Goal: Task Accomplishment & Management: Use online tool/utility

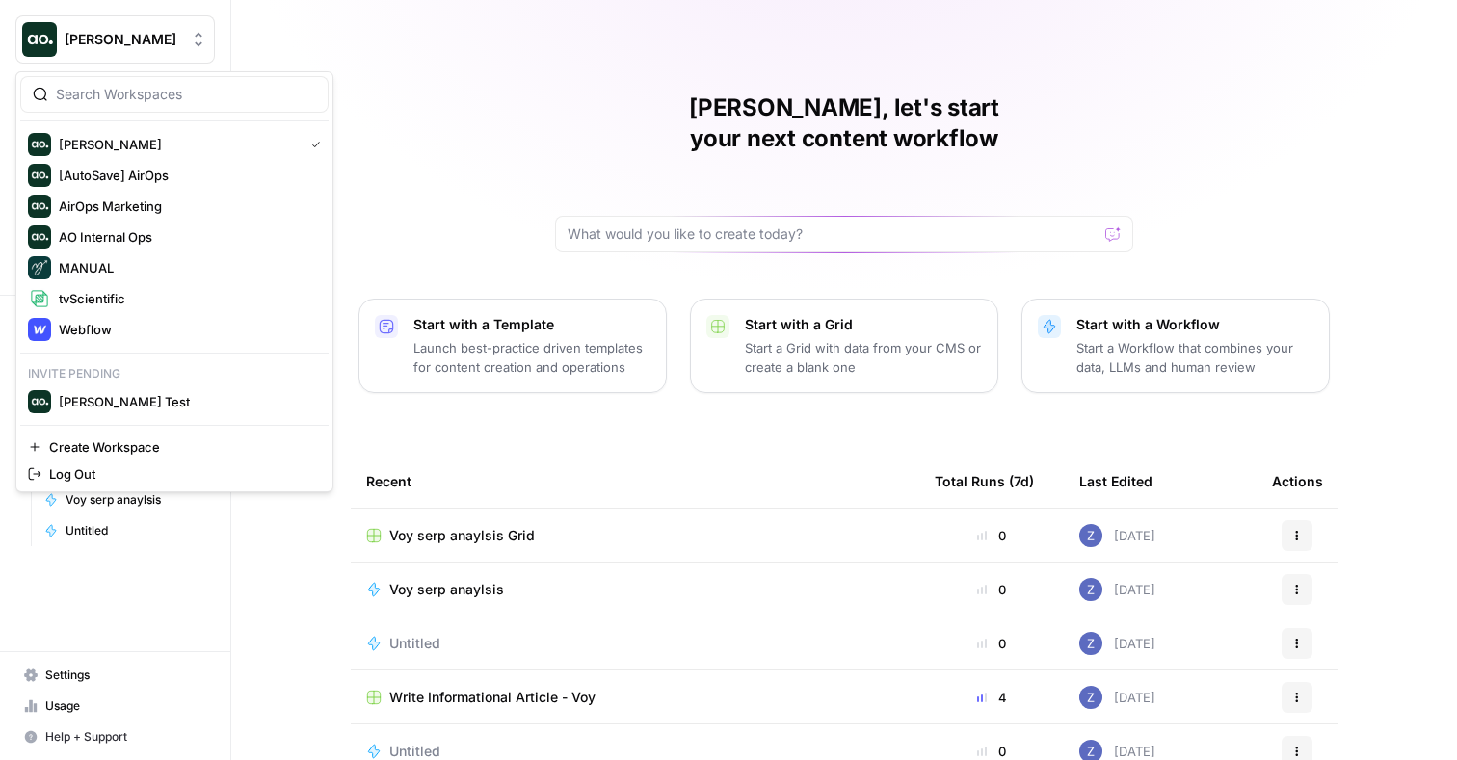
click at [151, 41] on span "Zoe Jessup" at bounding box center [123, 39] width 117 height 19
click at [129, 323] on span "Webflow" at bounding box center [186, 329] width 254 height 19
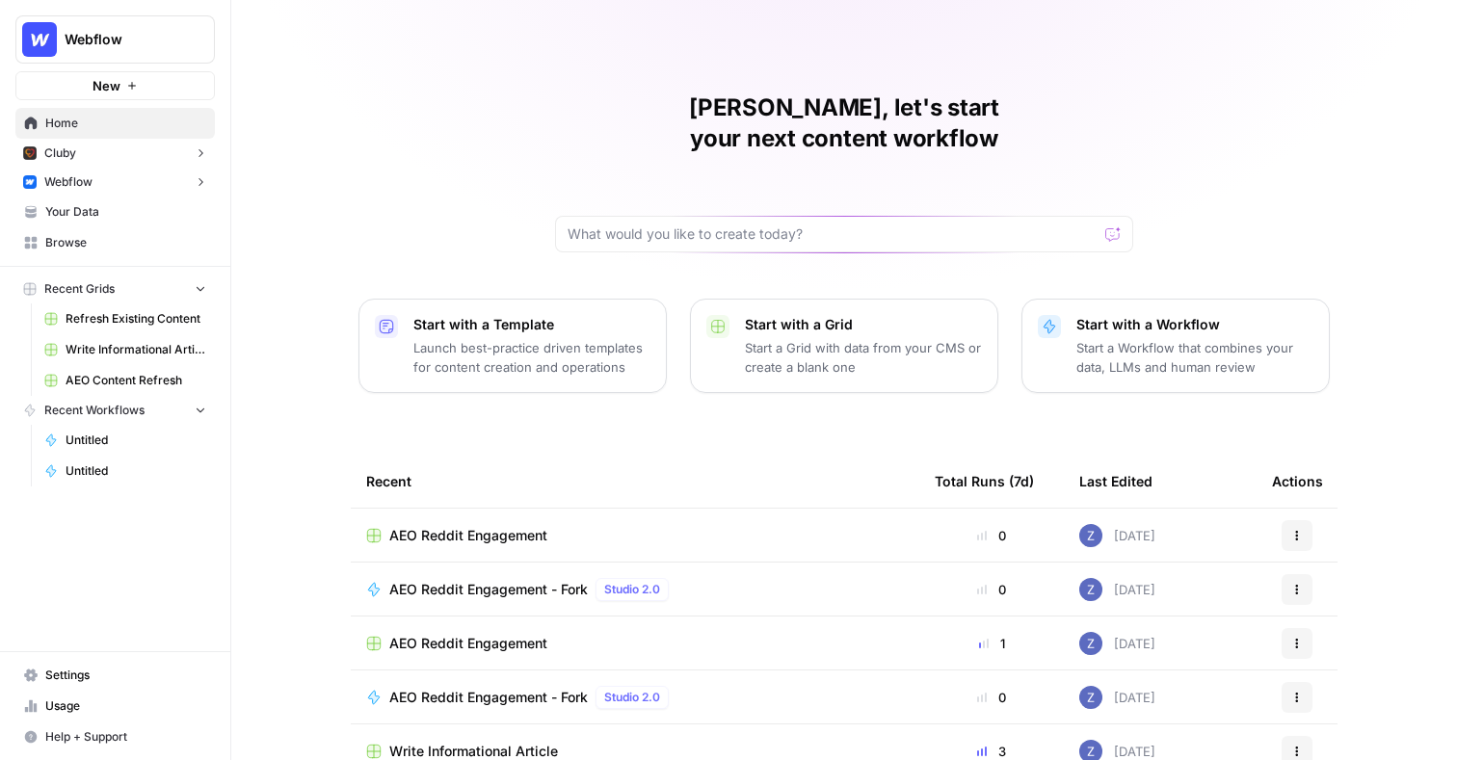
click at [130, 182] on button "Webflow" at bounding box center [115, 182] width 200 height 29
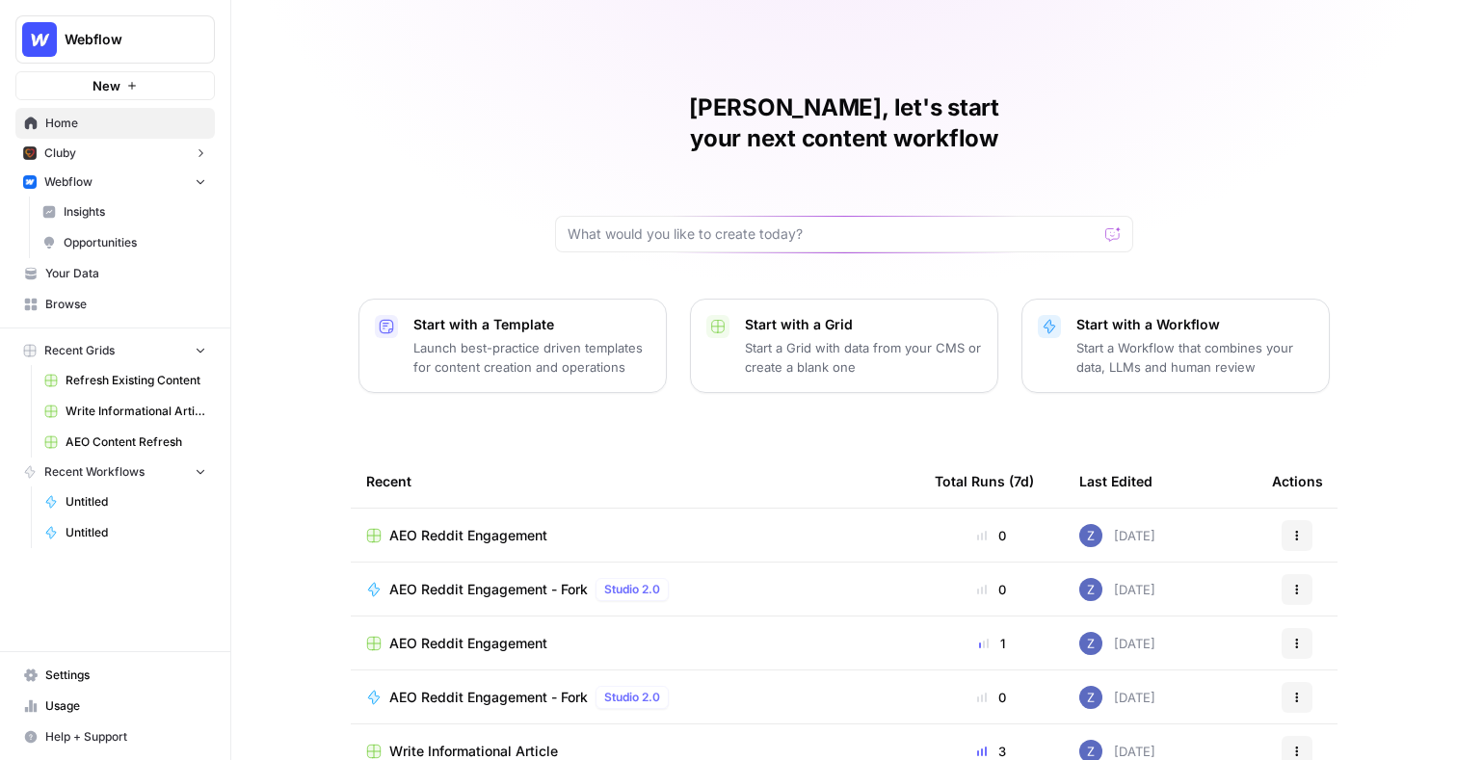
click at [159, 213] on span "Insights" at bounding box center [135, 211] width 143 height 17
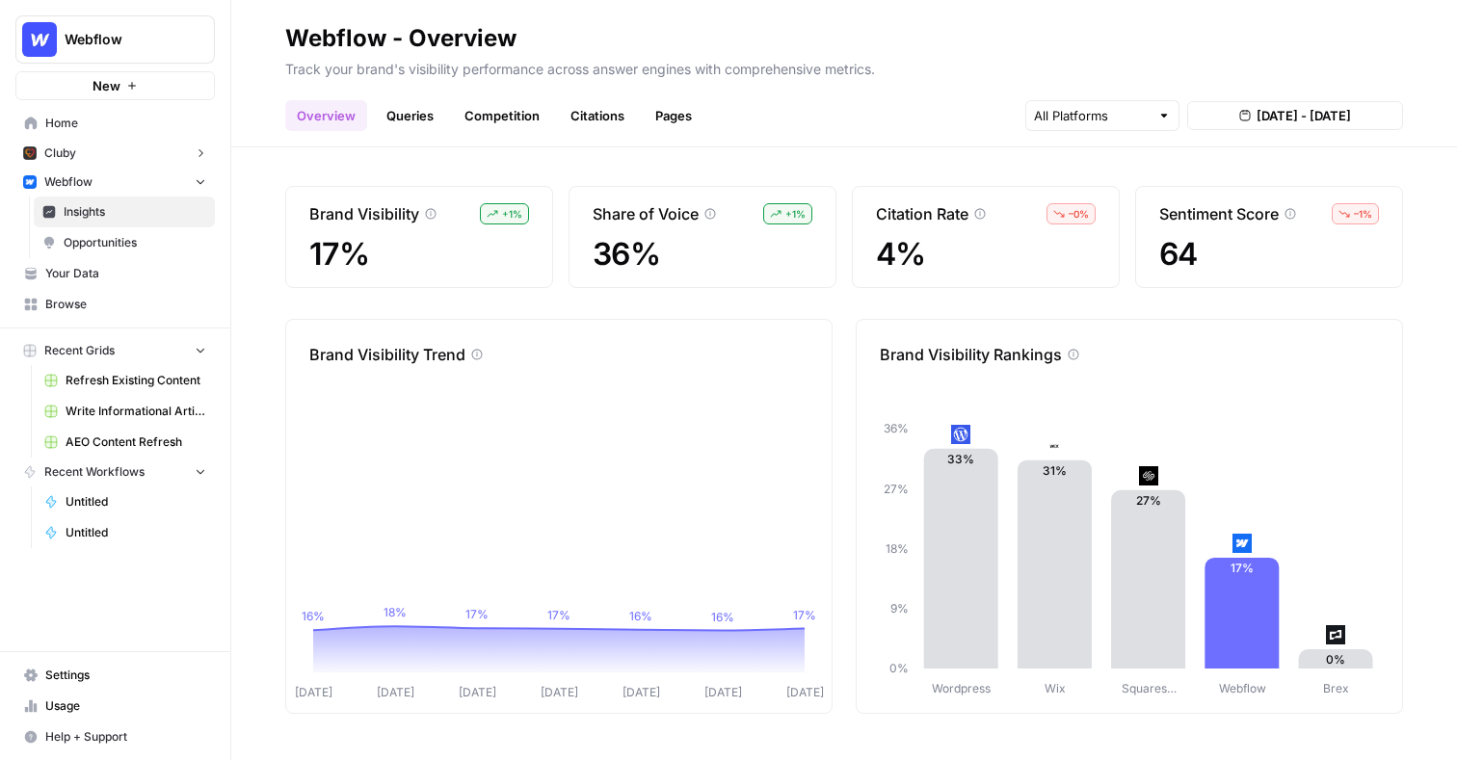
click at [143, 239] on span "Opportunities" at bounding box center [135, 242] width 143 height 17
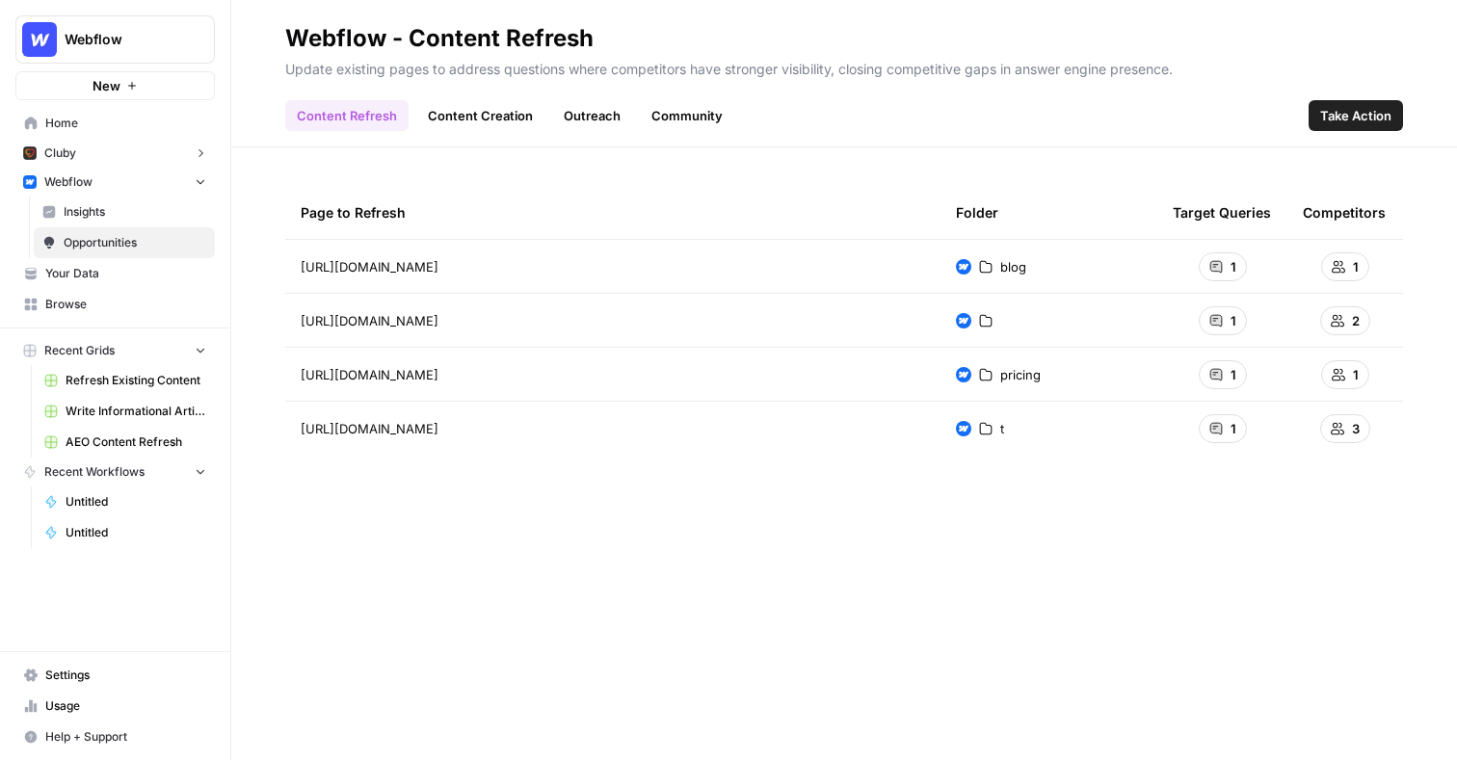
click at [507, 118] on link "Content Creation" at bounding box center [480, 115] width 128 height 31
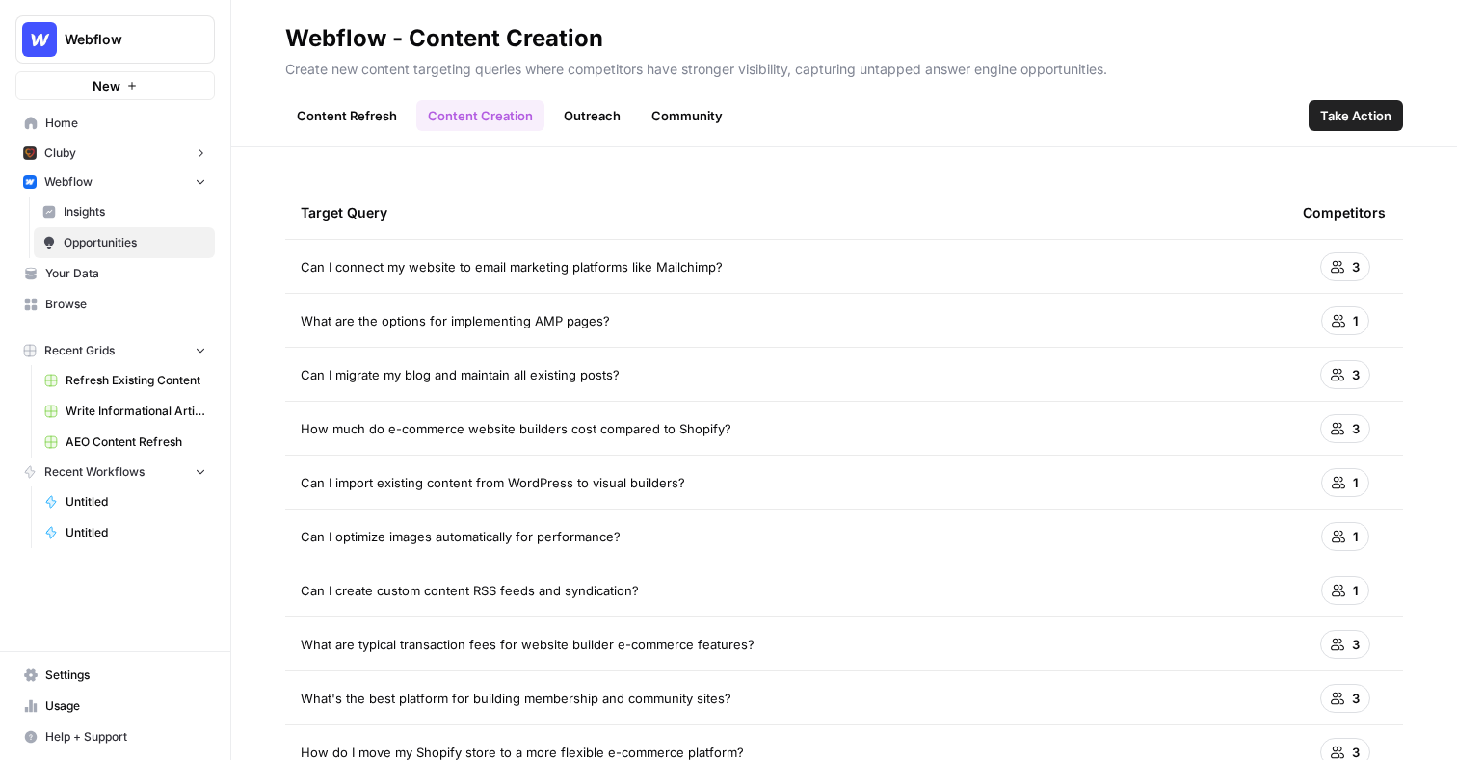
click at [1365, 115] on span "Take Action" at bounding box center [1355, 115] width 71 height 19
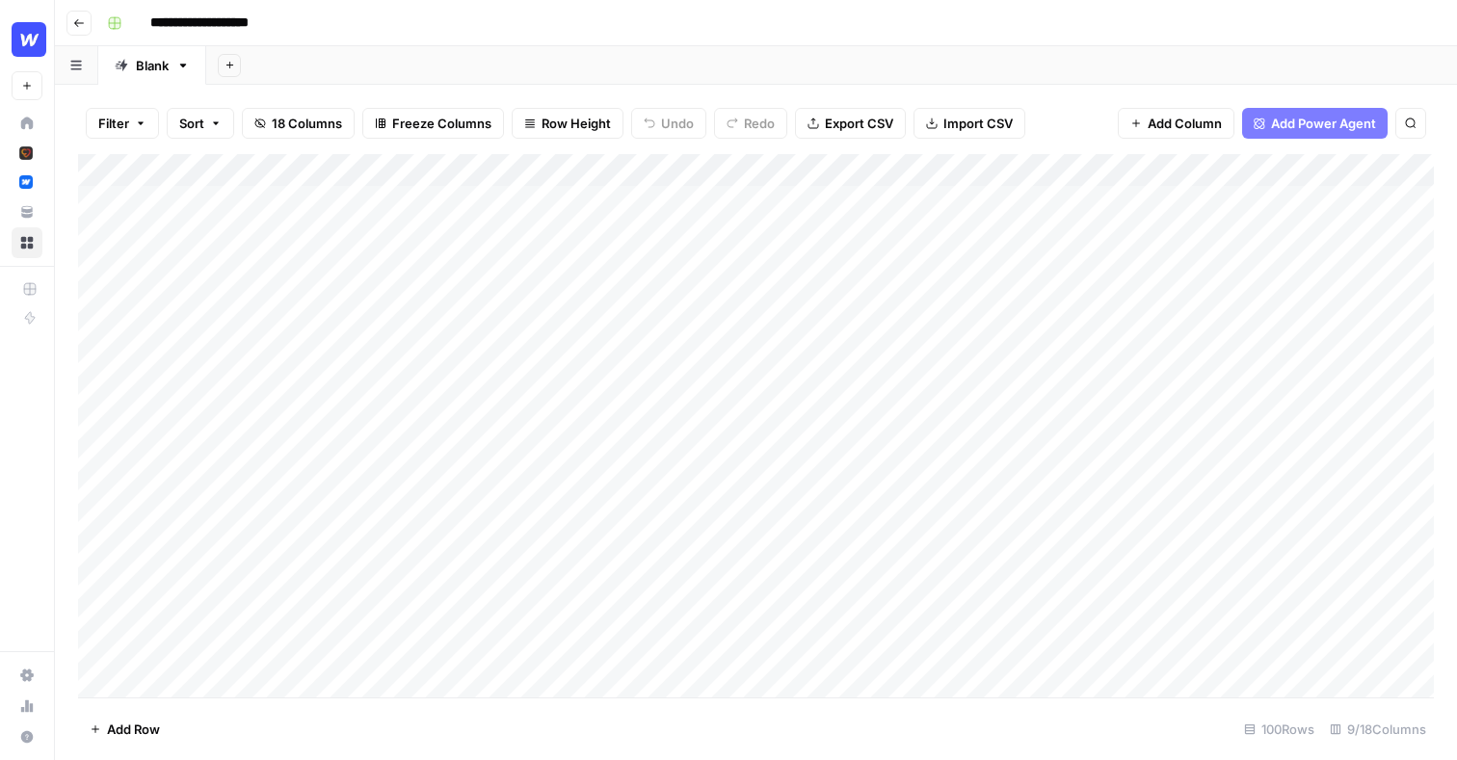
click at [1238, 168] on div "Add Column" at bounding box center [756, 426] width 1356 height 544
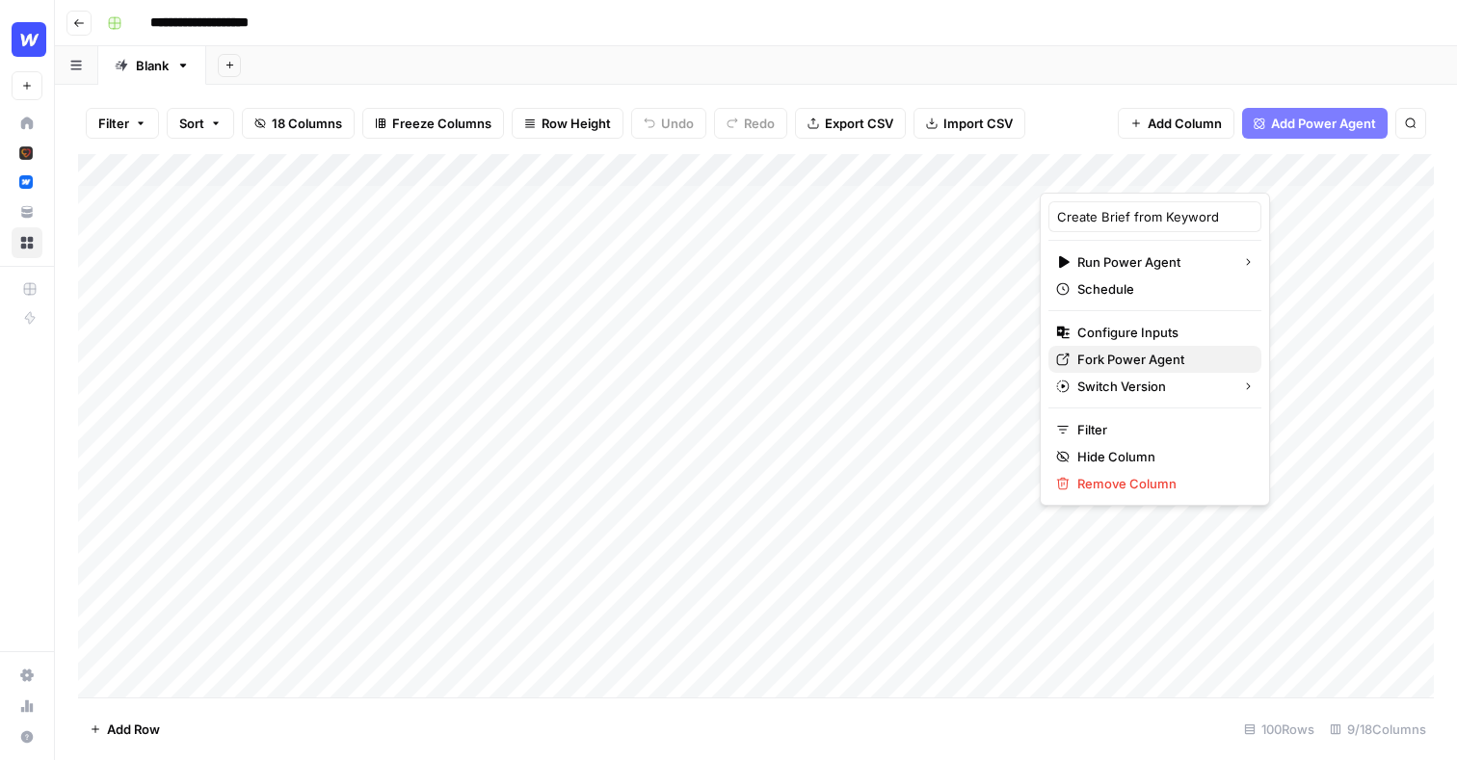
click at [1107, 358] on span "Fork Power Agent" at bounding box center [1162, 359] width 169 height 19
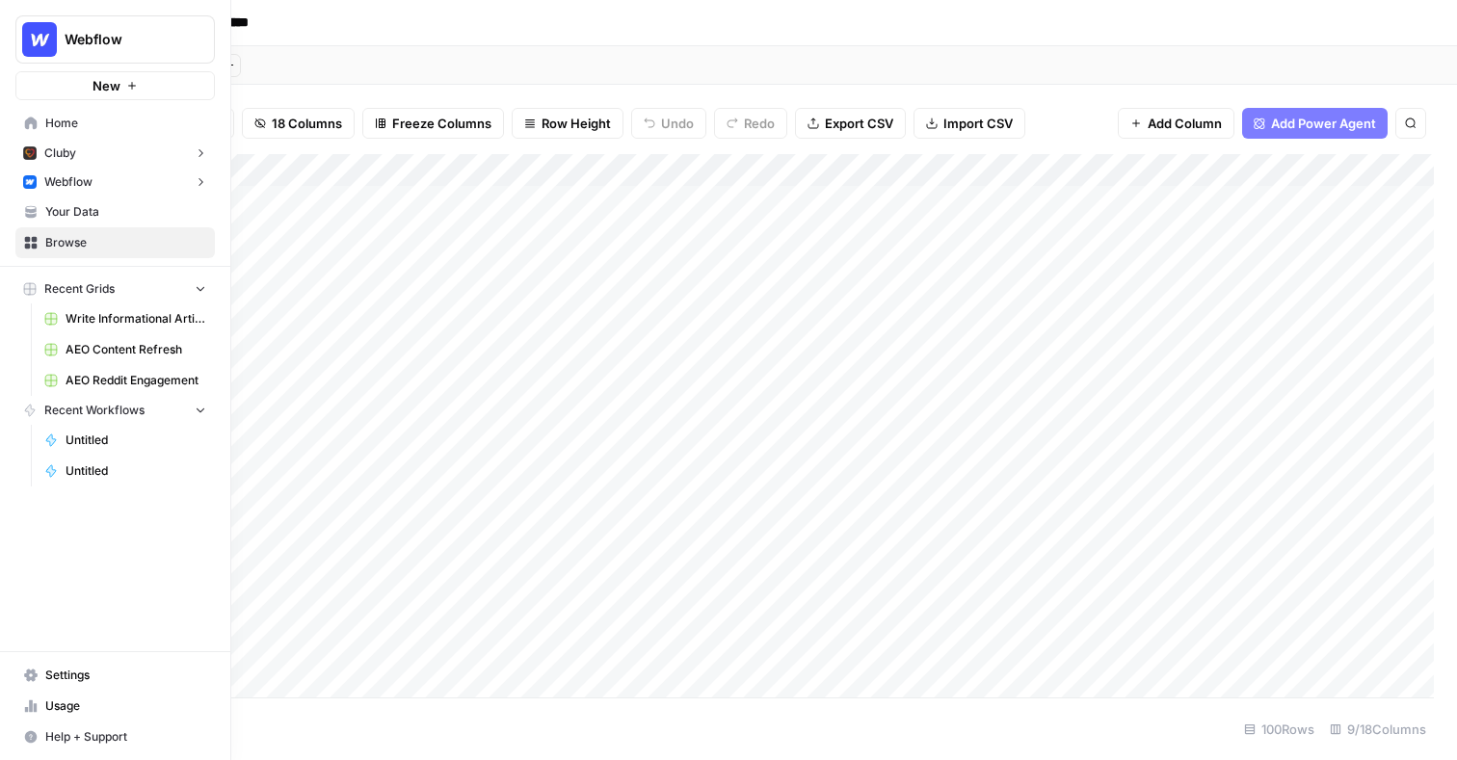
click at [92, 214] on span "Your Data" at bounding box center [125, 211] width 161 height 17
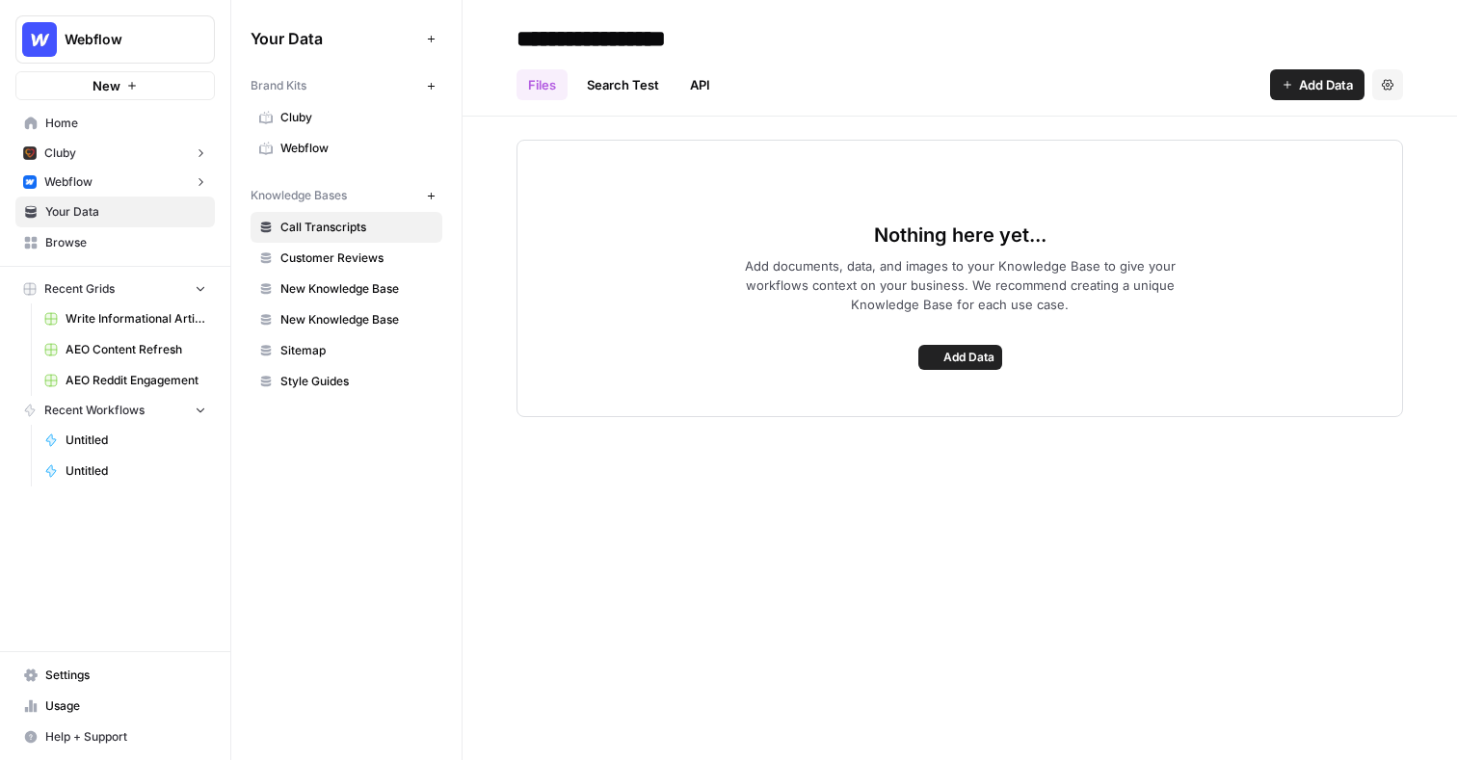
click at [336, 141] on span "Webflow" at bounding box center [356, 148] width 153 height 17
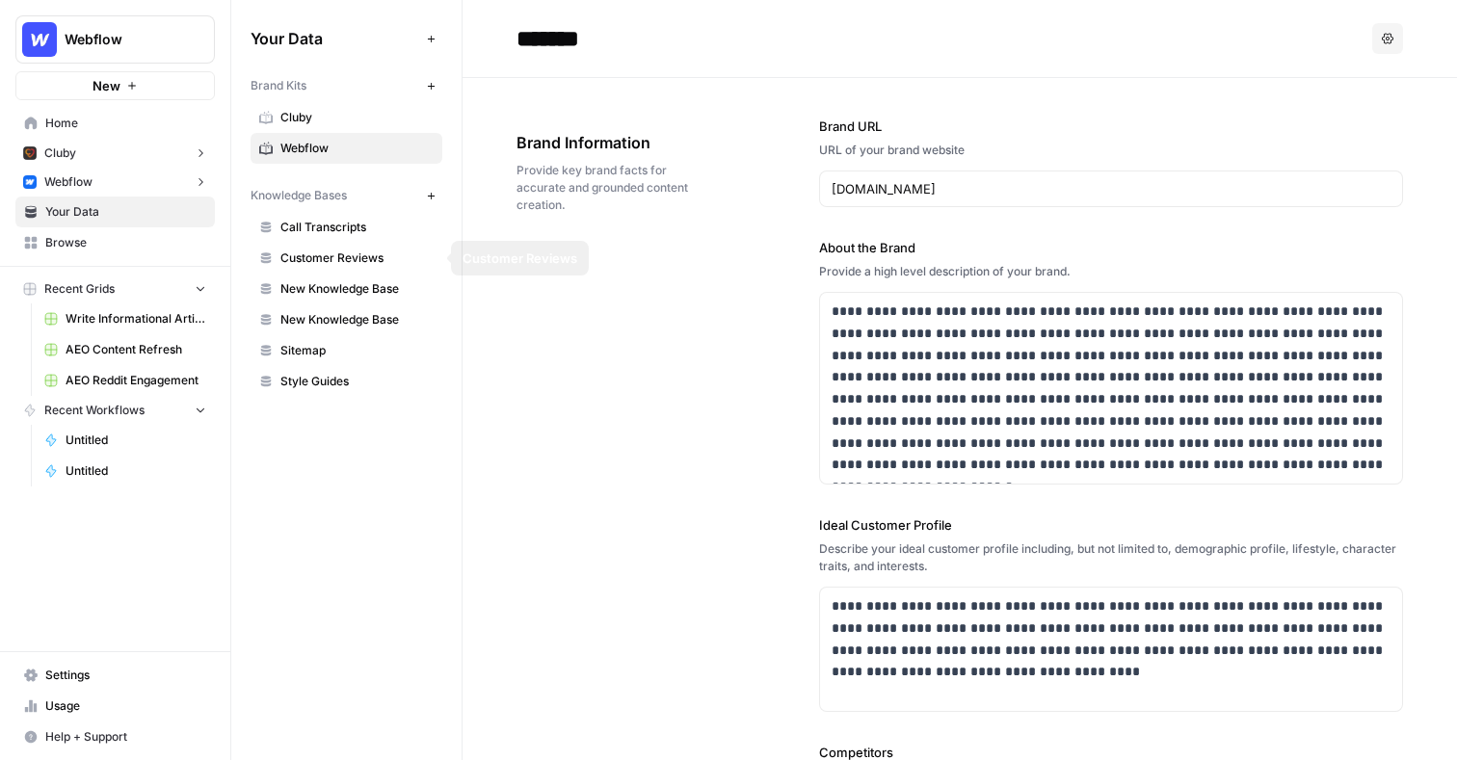
click at [126, 89] on icon "button" at bounding box center [132, 86] width 12 height 12
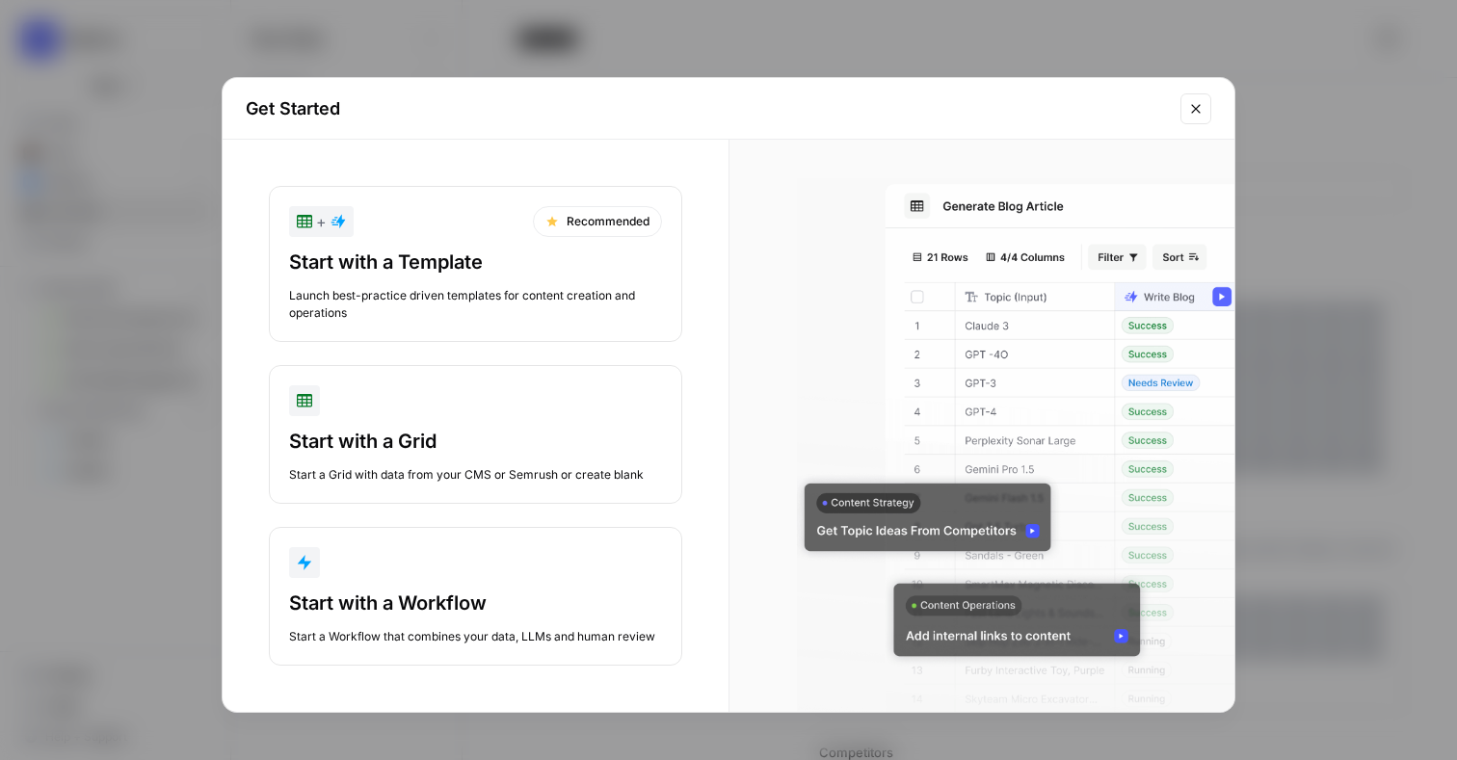
click at [490, 249] on div "Start with a Template" at bounding box center [475, 262] width 373 height 27
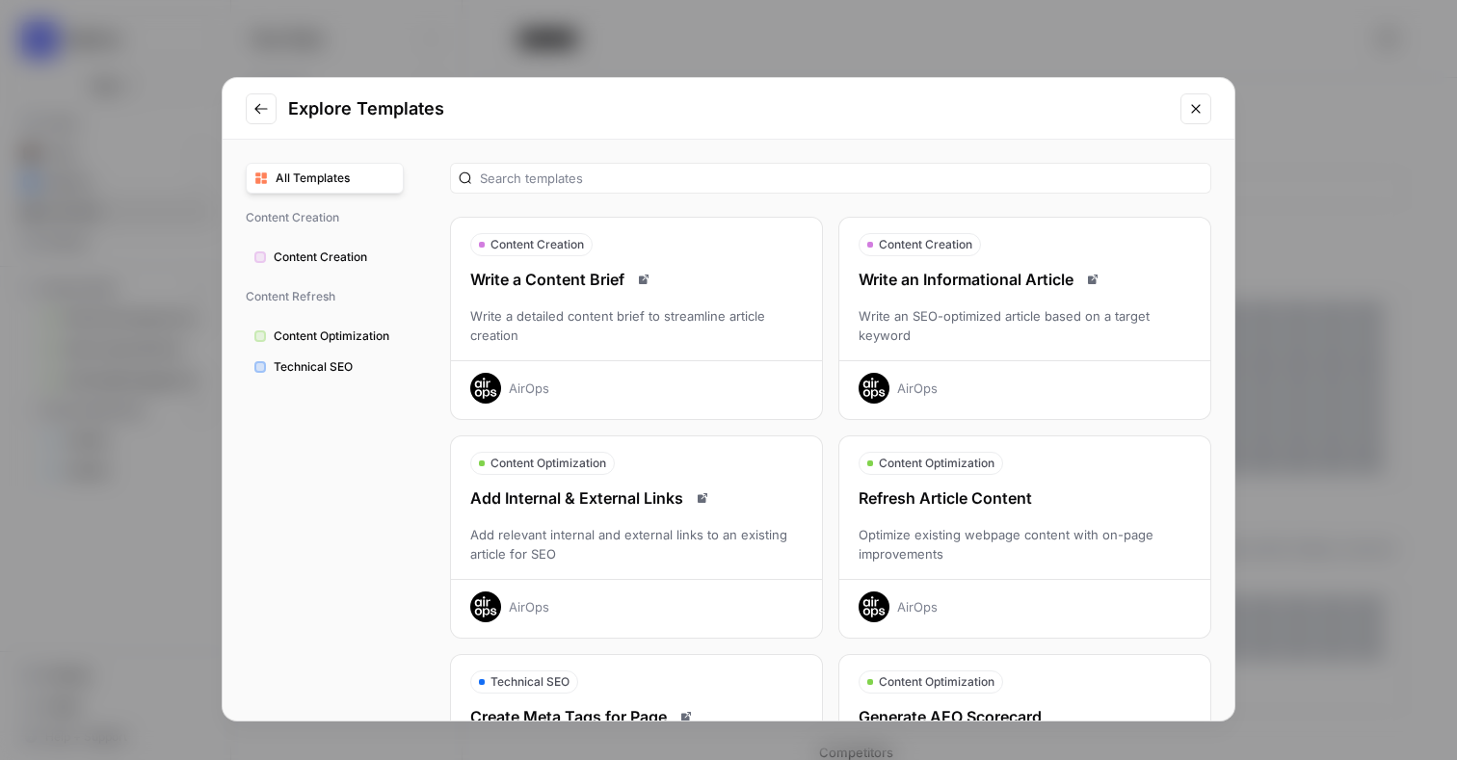
click at [138, 111] on div "Explore Templates All Templates Content Creation Content Creation Content Refre…" at bounding box center [728, 380] width 1457 height 760
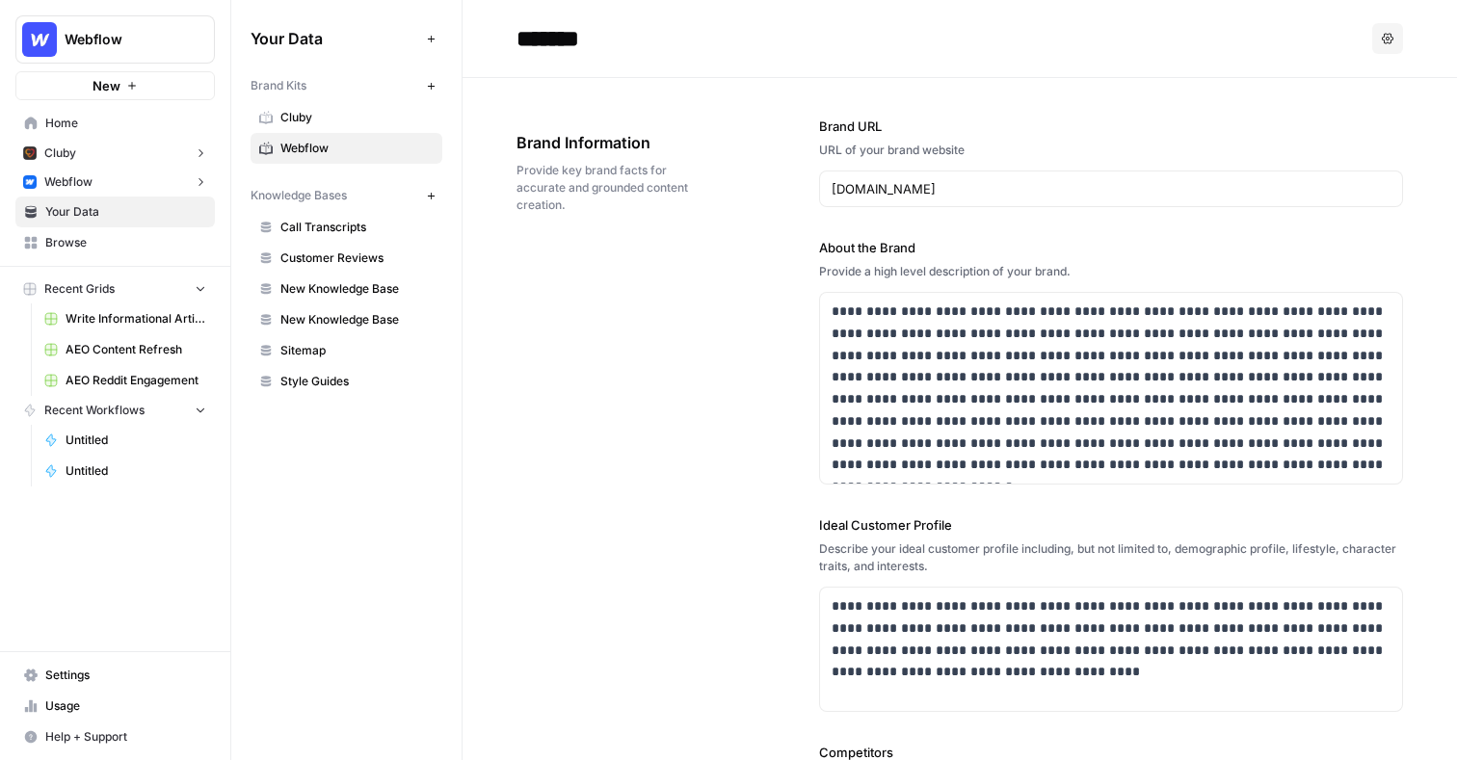
click at [111, 81] on span "New" at bounding box center [107, 85] width 28 height 19
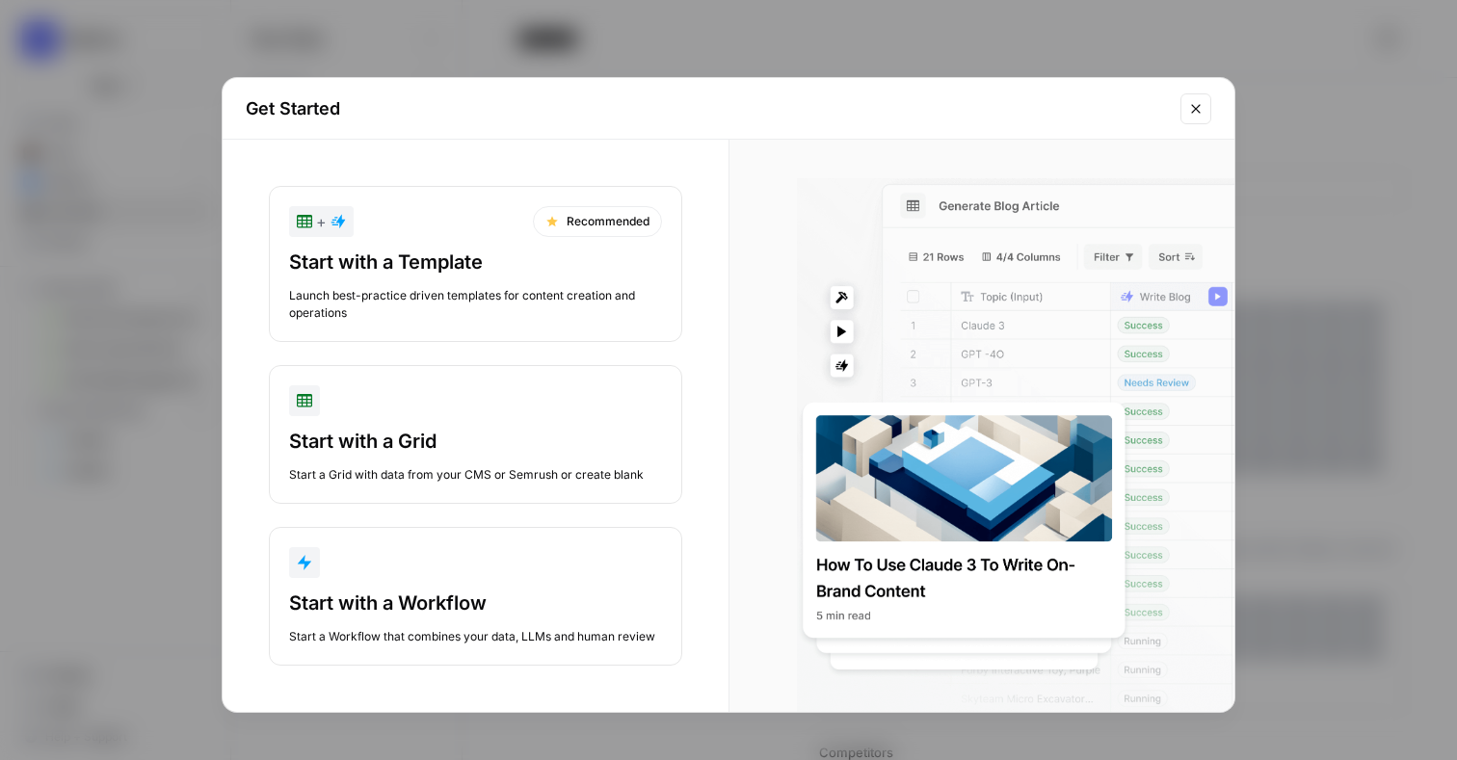
click at [1196, 109] on icon "Close modal" at bounding box center [1195, 108] width 9 height 9
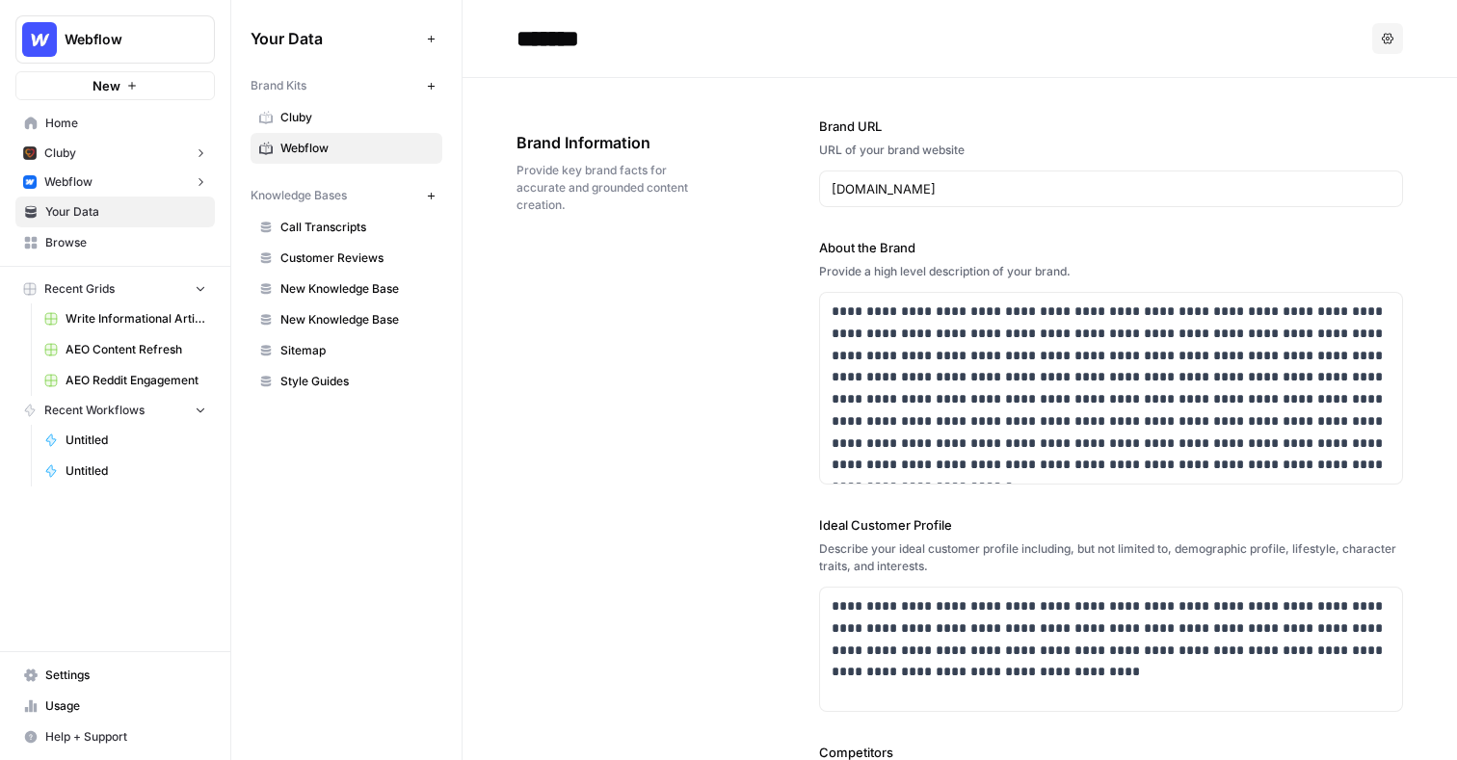
click at [104, 122] on span "Home" at bounding box center [125, 123] width 161 height 17
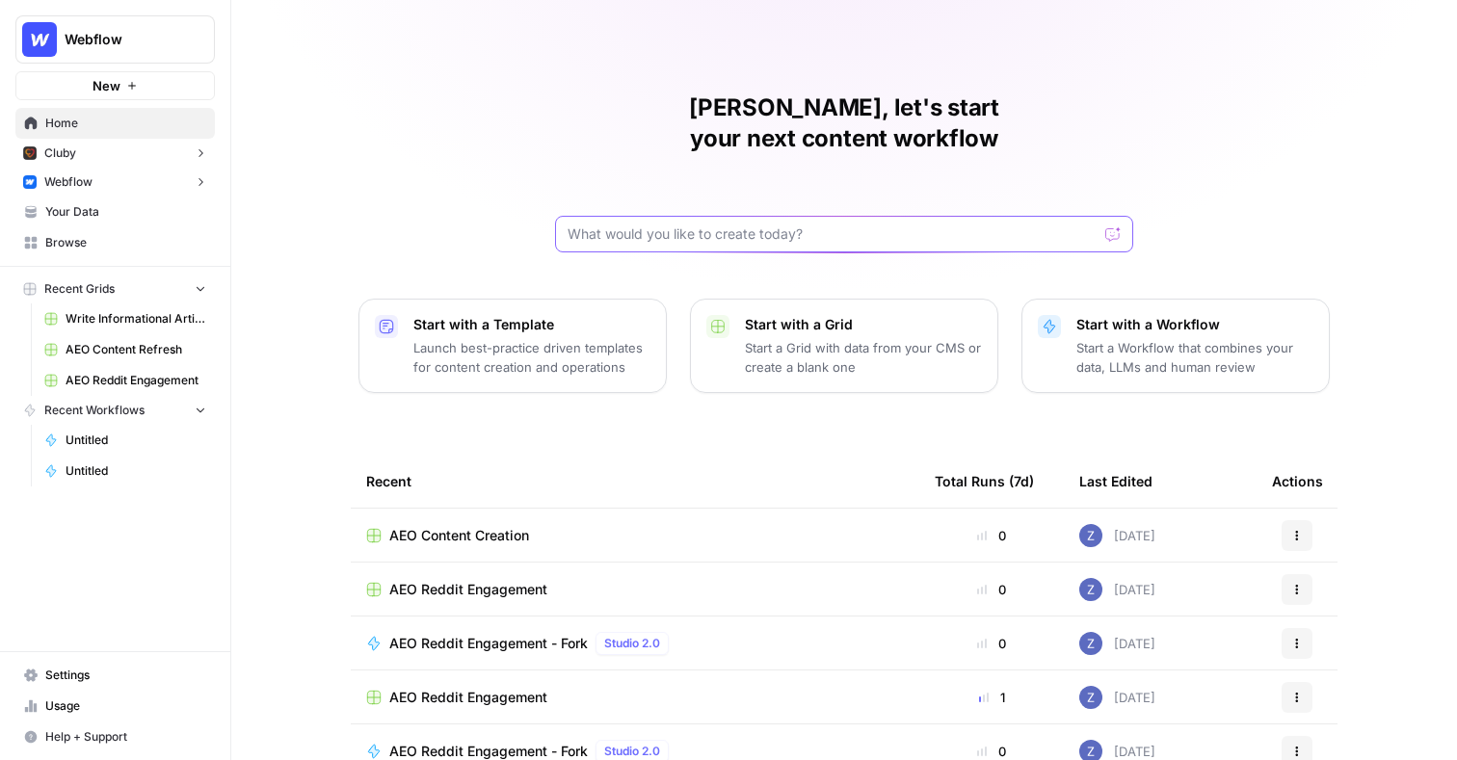
click at [753, 225] on input "text" at bounding box center [833, 234] width 530 height 19
type input "can you create me a workflow that takes a youtube url and transcribes the video"
click button "Send" at bounding box center [1114, 234] width 25 height 25
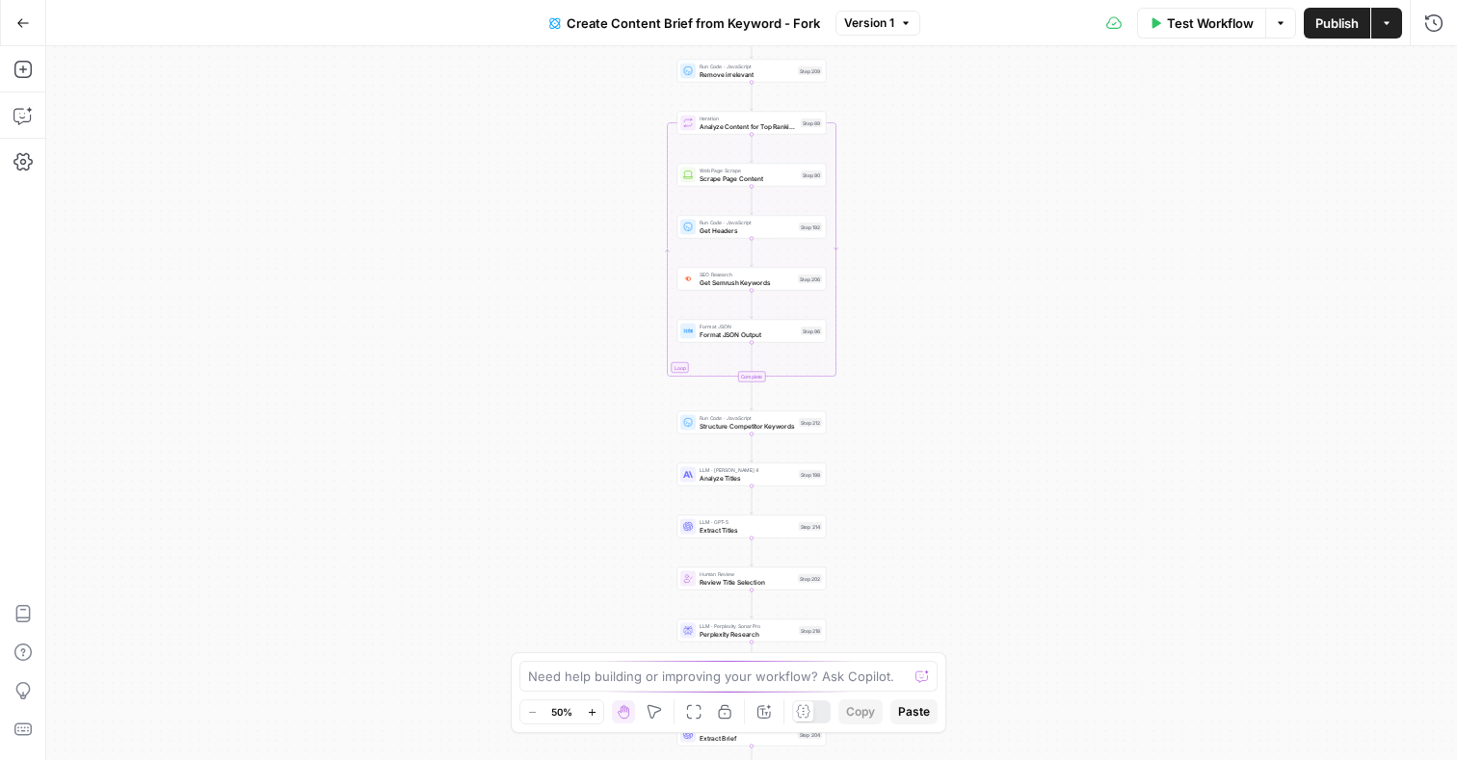
drag, startPoint x: 902, startPoint y: 150, endPoint x: 886, endPoint y: 369, distance: 219.4
click at [886, 370] on div "Workflow Set Inputs Inputs Google Search Perform Google Search Step 51 Loop Ite…" at bounding box center [751, 403] width 1411 height 714
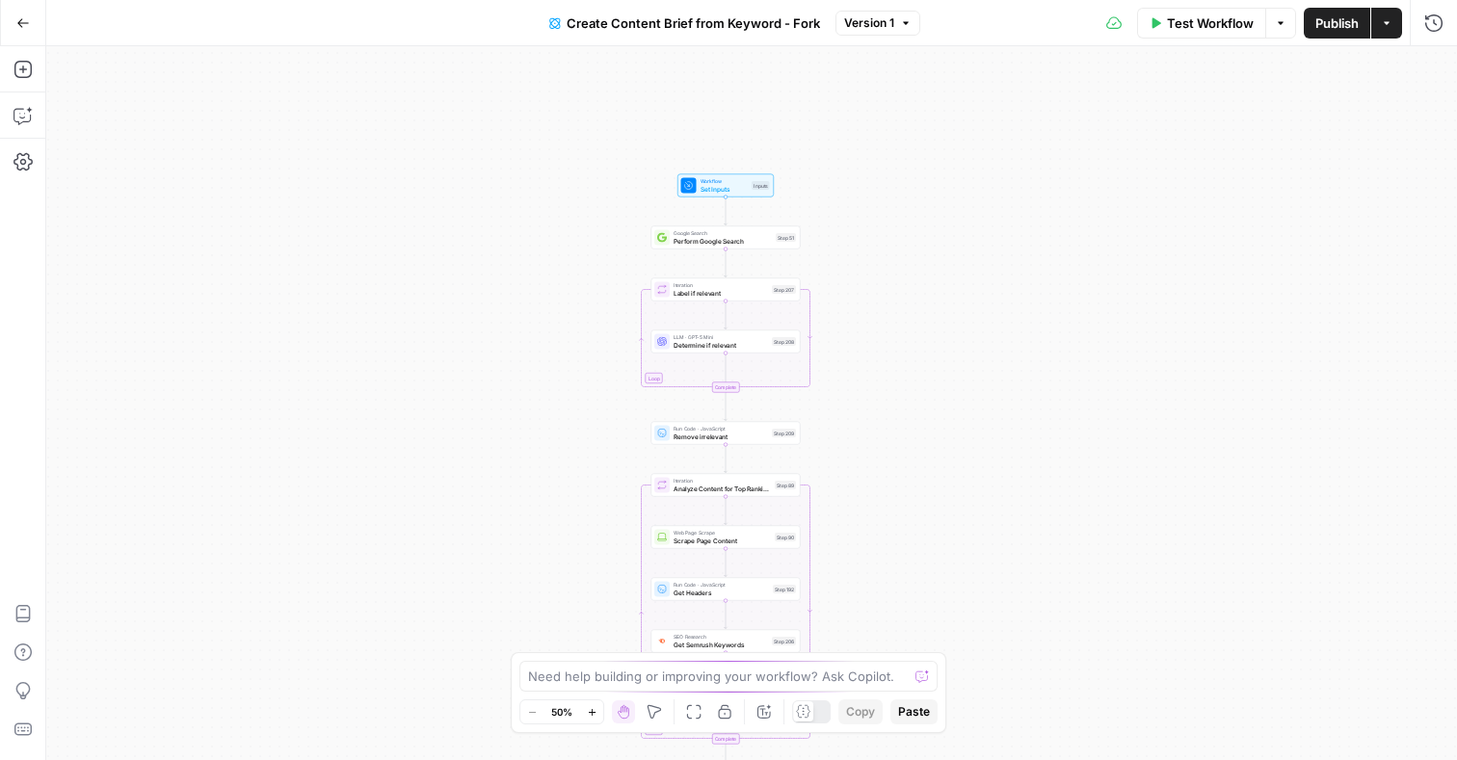
drag, startPoint x: 884, startPoint y: 269, endPoint x: 876, endPoint y: 363, distance: 94.8
click at [876, 365] on div "Workflow Set Inputs Inputs Google Search Perform Google Search Step 51 Loop Ite…" at bounding box center [751, 403] width 1411 height 714
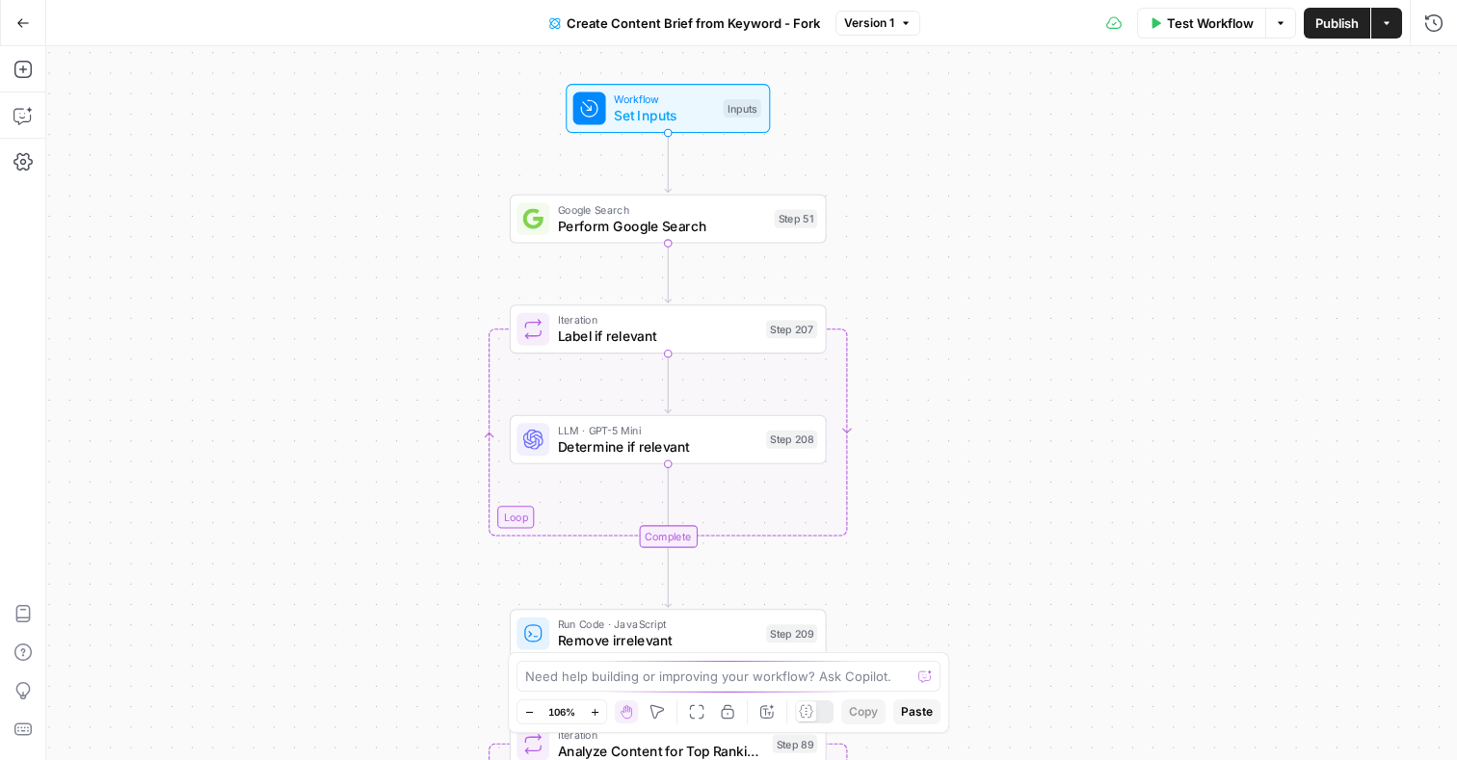
drag, startPoint x: 958, startPoint y: 256, endPoint x: 859, endPoint y: 250, distance: 99.5
click at [859, 250] on div "Workflow Set Inputs Inputs Google Search Perform Google Search Step 51 Loop Ite…" at bounding box center [751, 403] width 1411 height 714
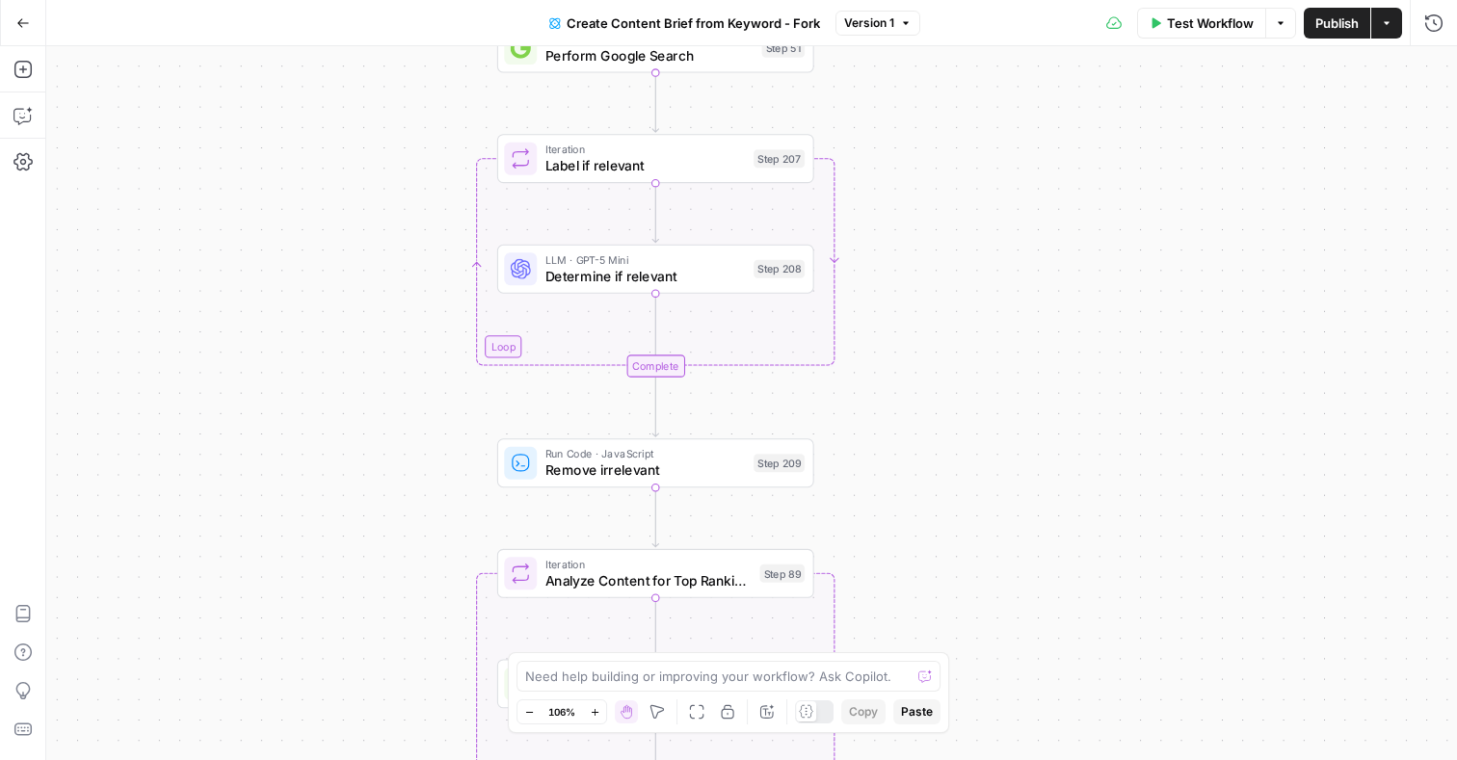
drag, startPoint x: 892, startPoint y: 339, endPoint x: 895, endPoint y: 156, distance: 183.2
click at [896, 156] on div "Workflow Set Inputs Inputs Google Search Perform Google Search Step 51 Loop Ite…" at bounding box center [751, 403] width 1411 height 714
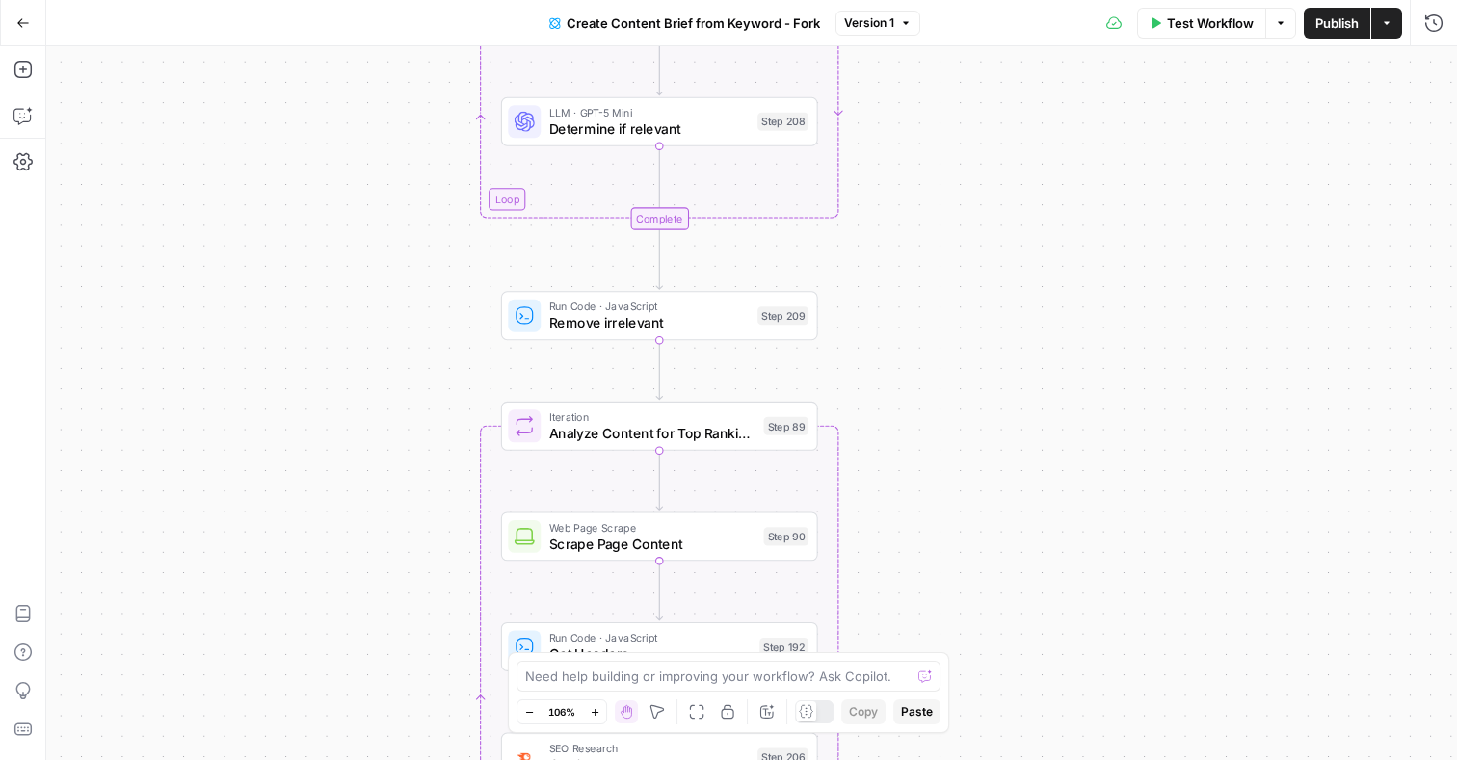
drag, startPoint x: 893, startPoint y: 322, endPoint x: 895, endPoint y: 182, distance: 139.8
click at [896, 182] on div "Workflow Set Inputs Inputs Google Search Perform Google Search Step 51 Loop Ite…" at bounding box center [751, 403] width 1411 height 714
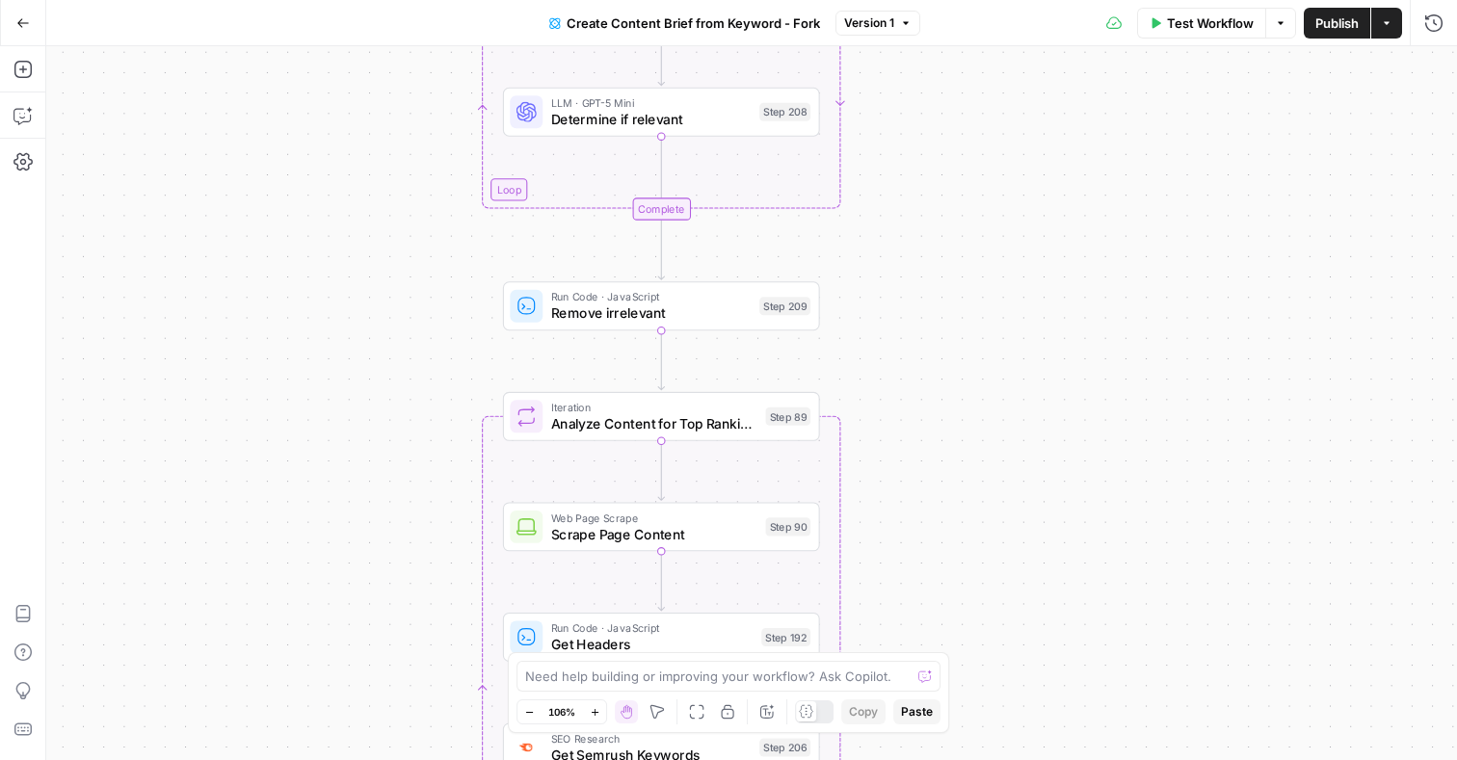
drag, startPoint x: 880, startPoint y: 262, endPoint x: 850, endPoint y: 232, distance: 42.3
click at [850, 232] on div "Workflow Set Inputs Inputs Google Search Perform Google Search Step 51 Loop Ite…" at bounding box center [751, 403] width 1411 height 714
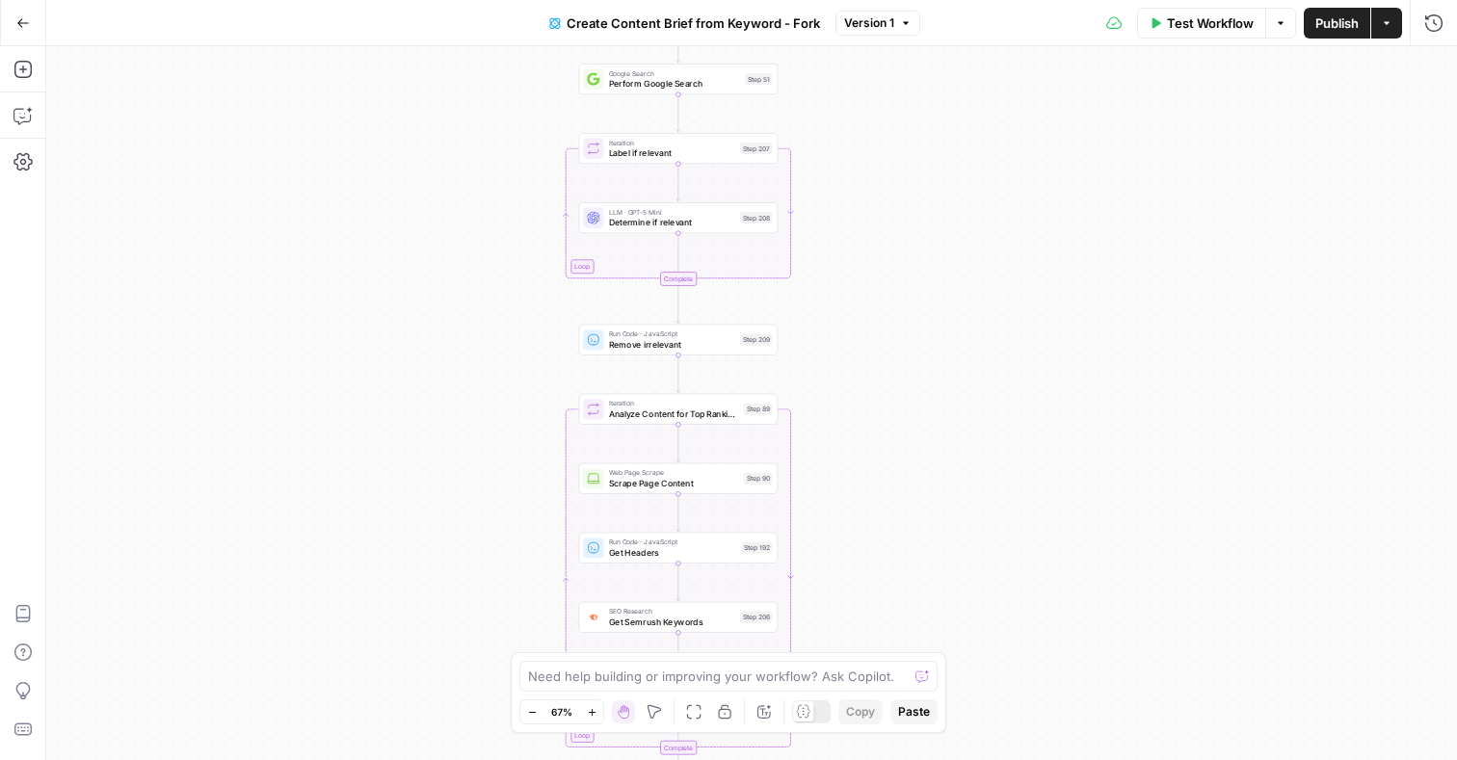
drag, startPoint x: 321, startPoint y: 221, endPoint x: 490, endPoint y: 325, distance: 198.2
click at [490, 326] on div "Workflow Set Inputs Inputs Google Search Perform Google Search Step 51 Loop Ite…" at bounding box center [751, 403] width 1411 height 714
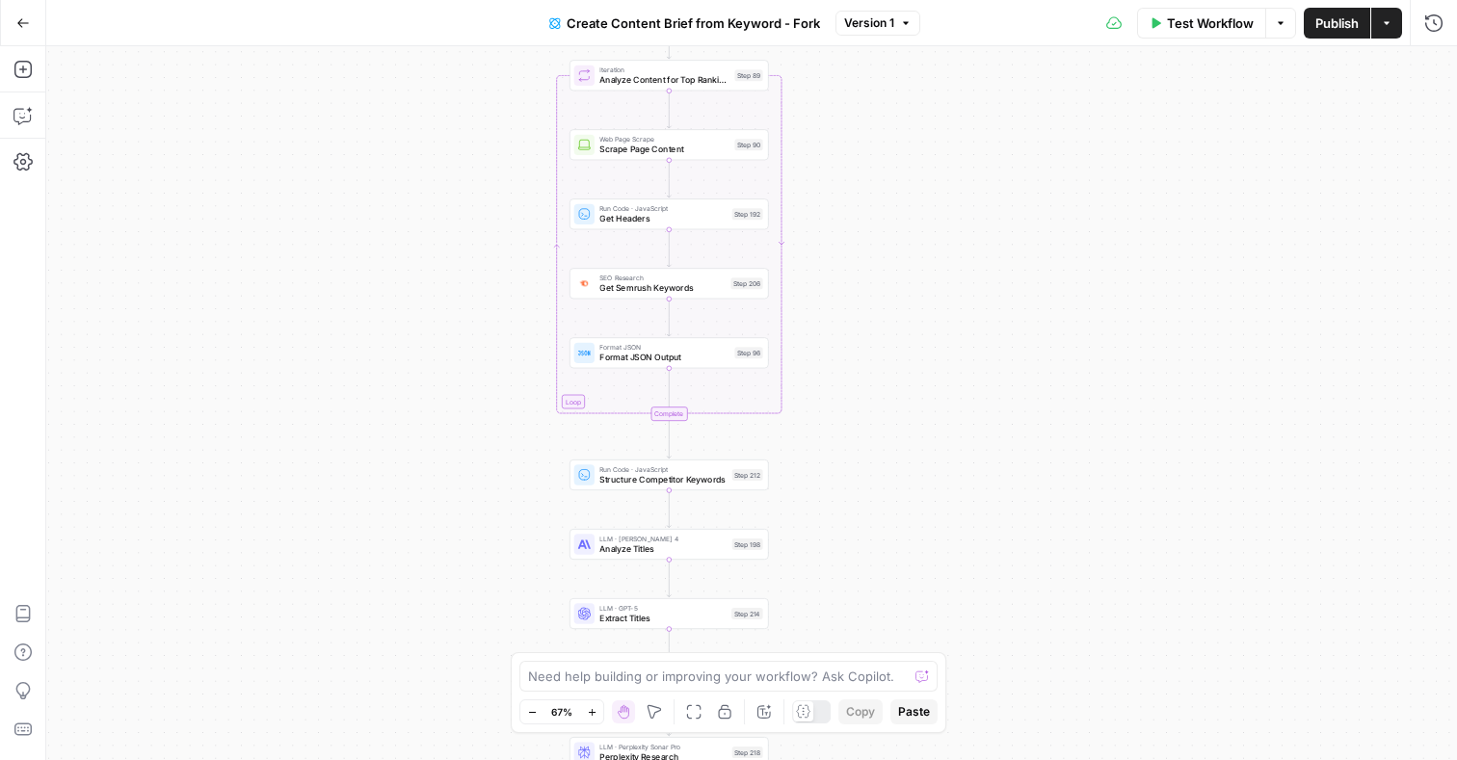
drag, startPoint x: 857, startPoint y: 447, endPoint x: 808, endPoint y: 145, distance: 306.6
click at [809, 145] on div "Workflow Set Inputs Inputs Google Search Perform Google Search Step 51 Loop Ite…" at bounding box center [751, 403] width 1411 height 714
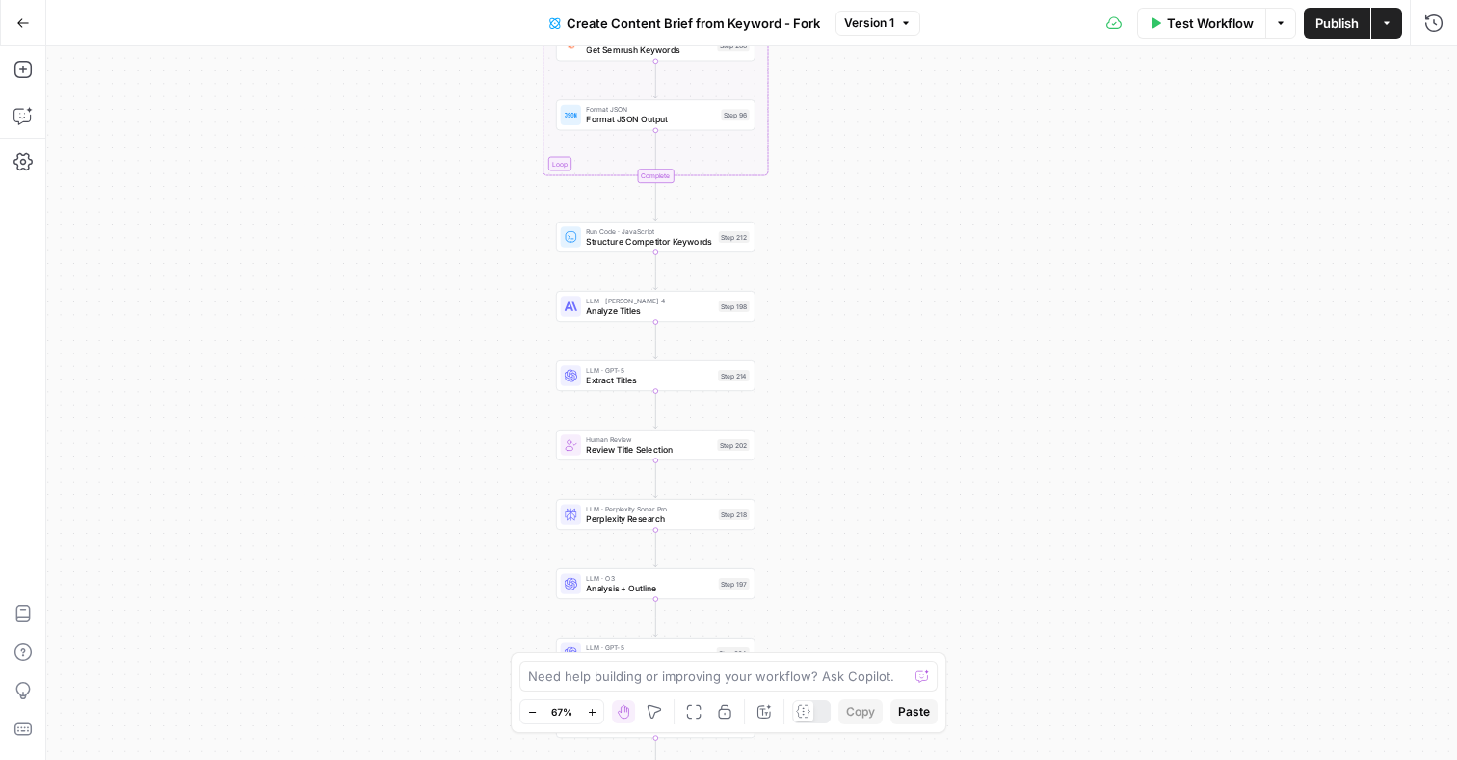
drag, startPoint x: 453, startPoint y: 522, endPoint x: 453, endPoint y: 334, distance: 187.9
click at [453, 334] on div "Workflow Set Inputs Inputs Google Search Perform Google Search Step 51 Loop Ite…" at bounding box center [751, 403] width 1411 height 714
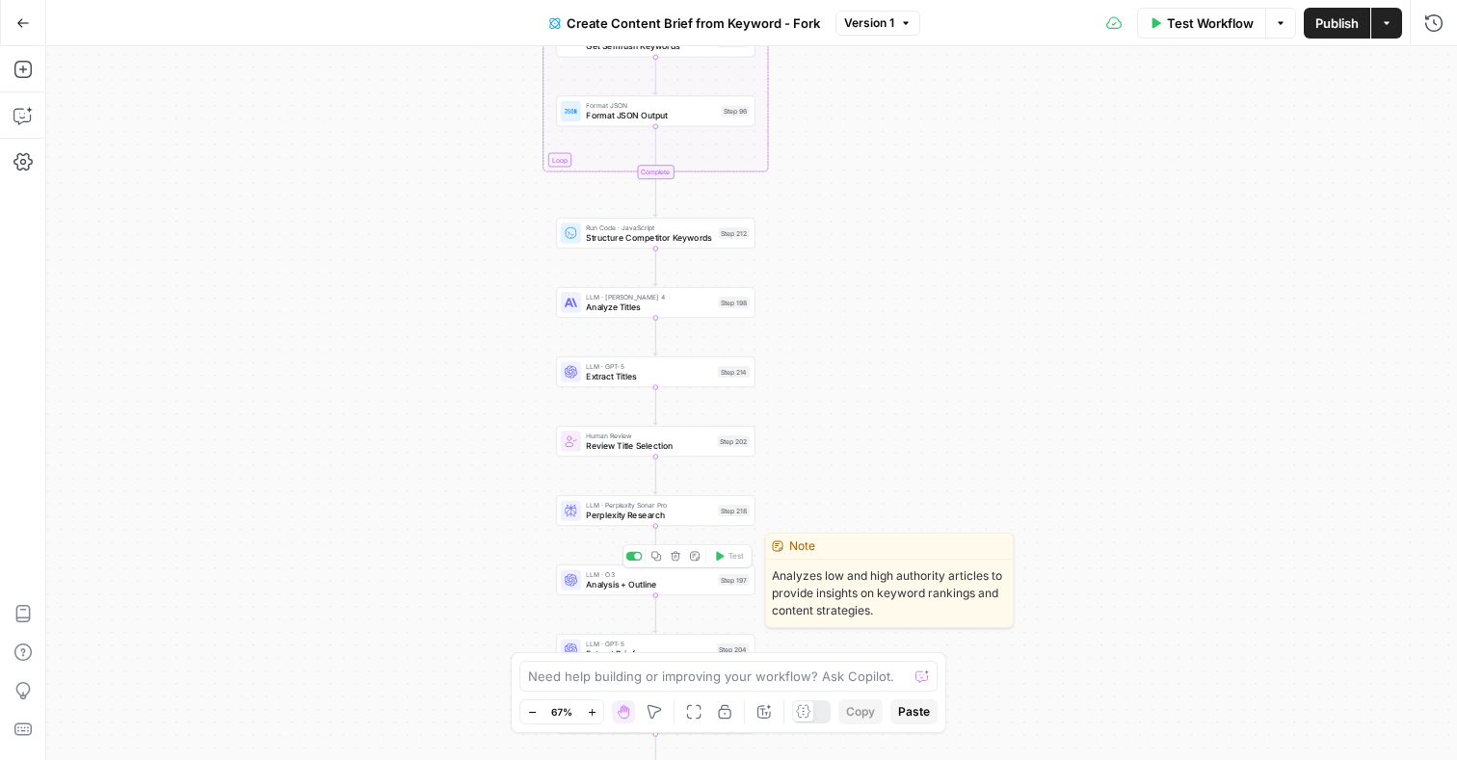
click at [652, 592] on div "LLM · O3 Analysis + Outline Step 197 Copy step Delete step Edit Note Test" at bounding box center [656, 580] width 200 height 31
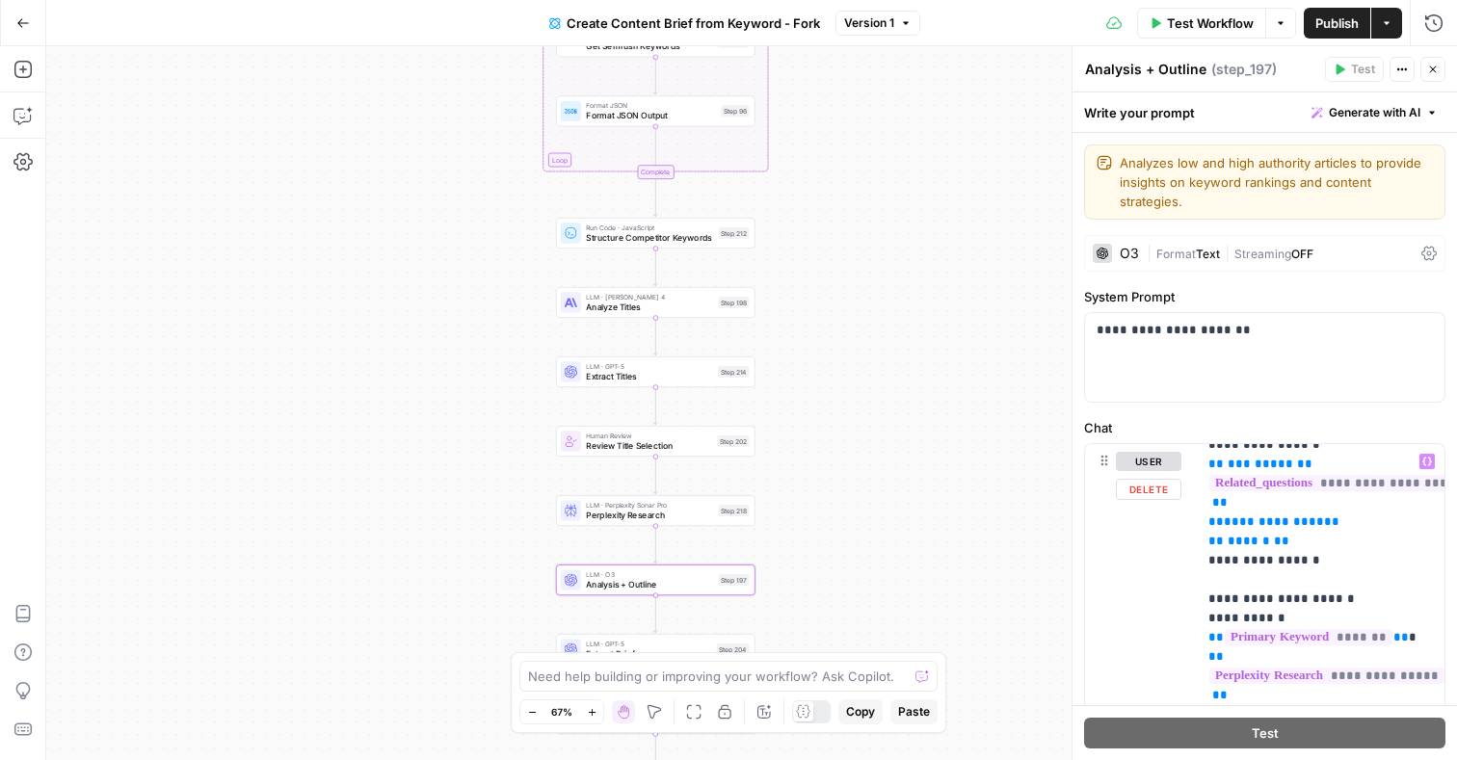
scroll to position [1292, 0]
